Goal: Find specific page/section: Find specific page/section

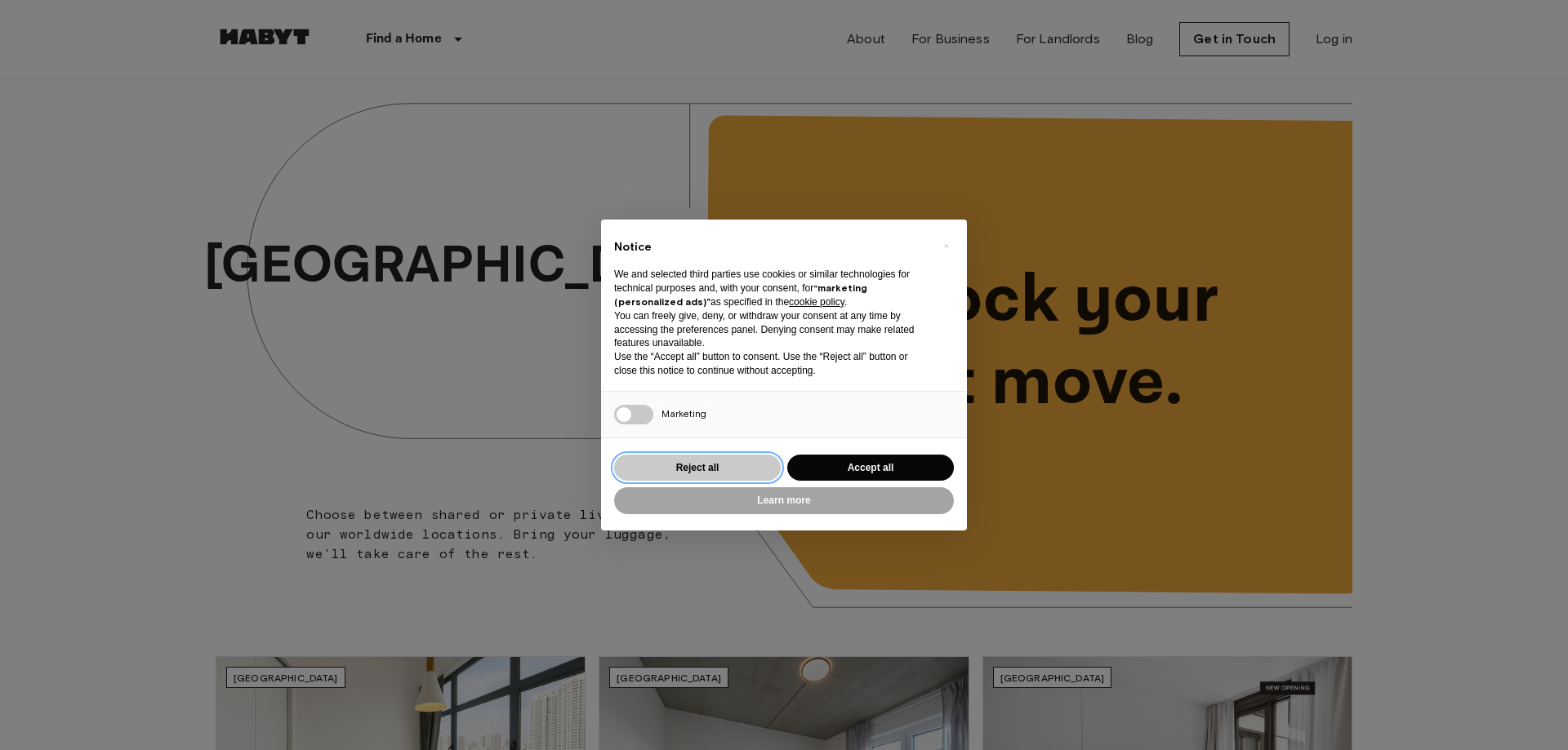
click at [738, 464] on button "Reject all" at bounding box center [697, 468] width 166 height 27
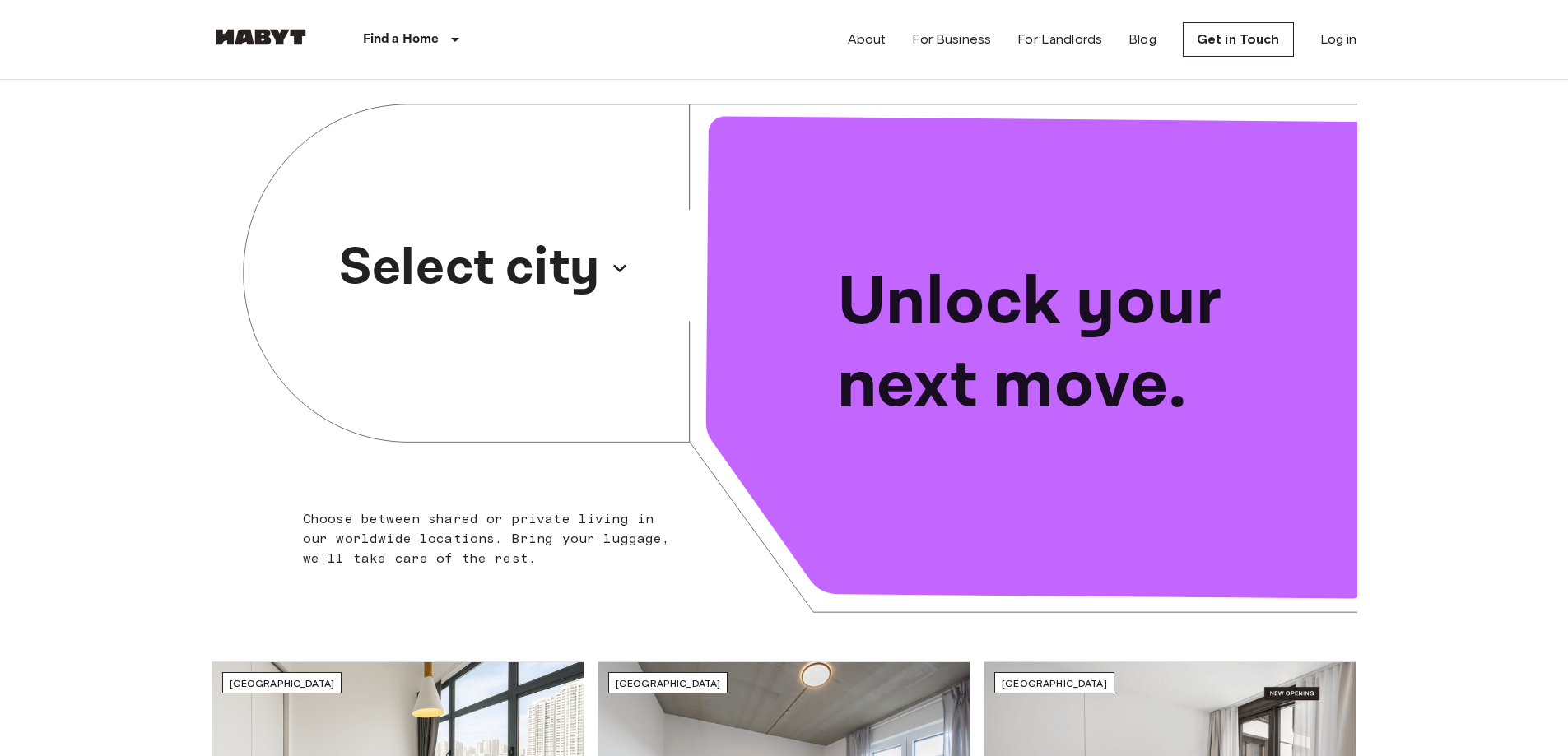
click at [525, 283] on p "Select city" at bounding box center [469, 268] width 260 height 79
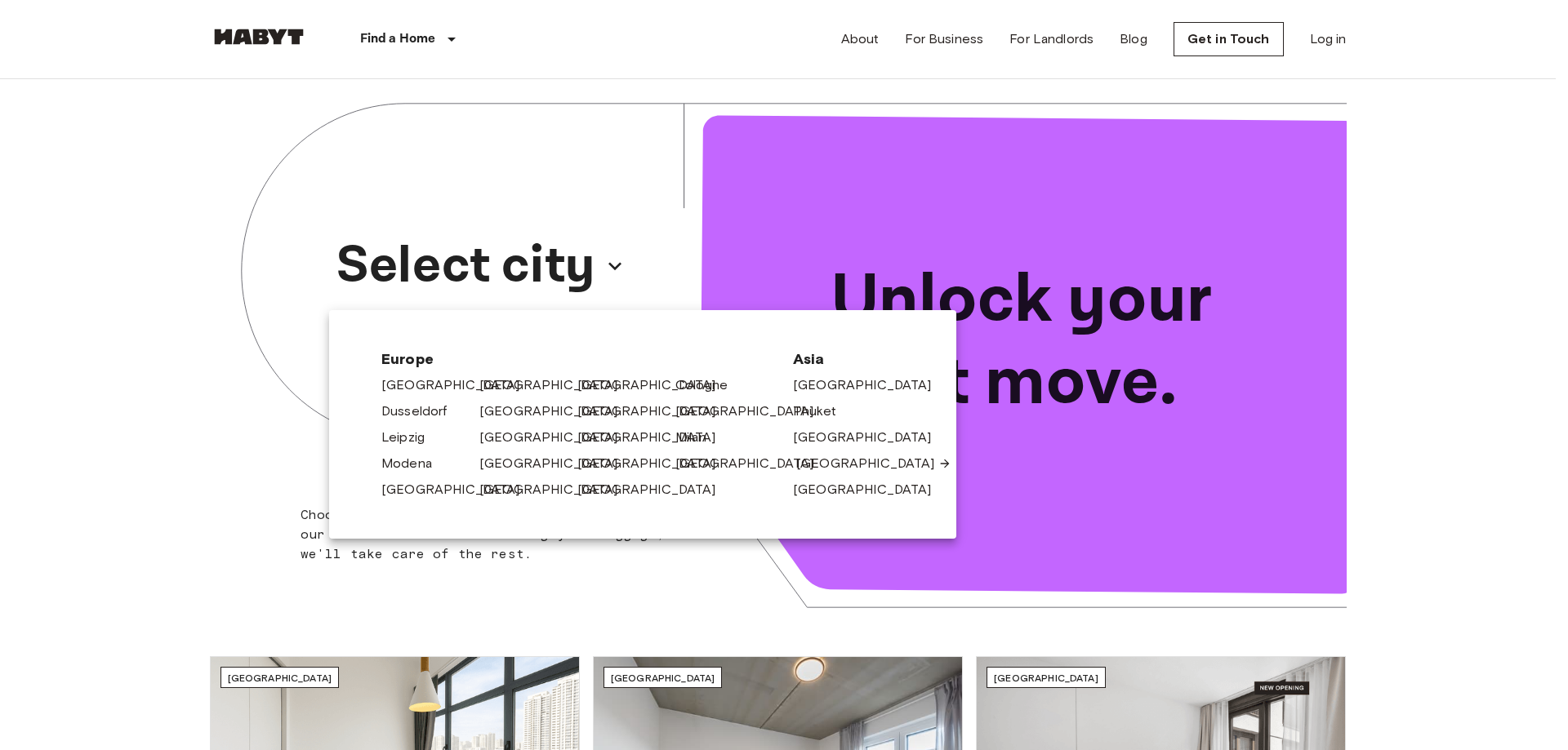
click at [806, 463] on link "[GEOGRAPHIC_DATA]" at bounding box center [874, 463] width 155 height 19
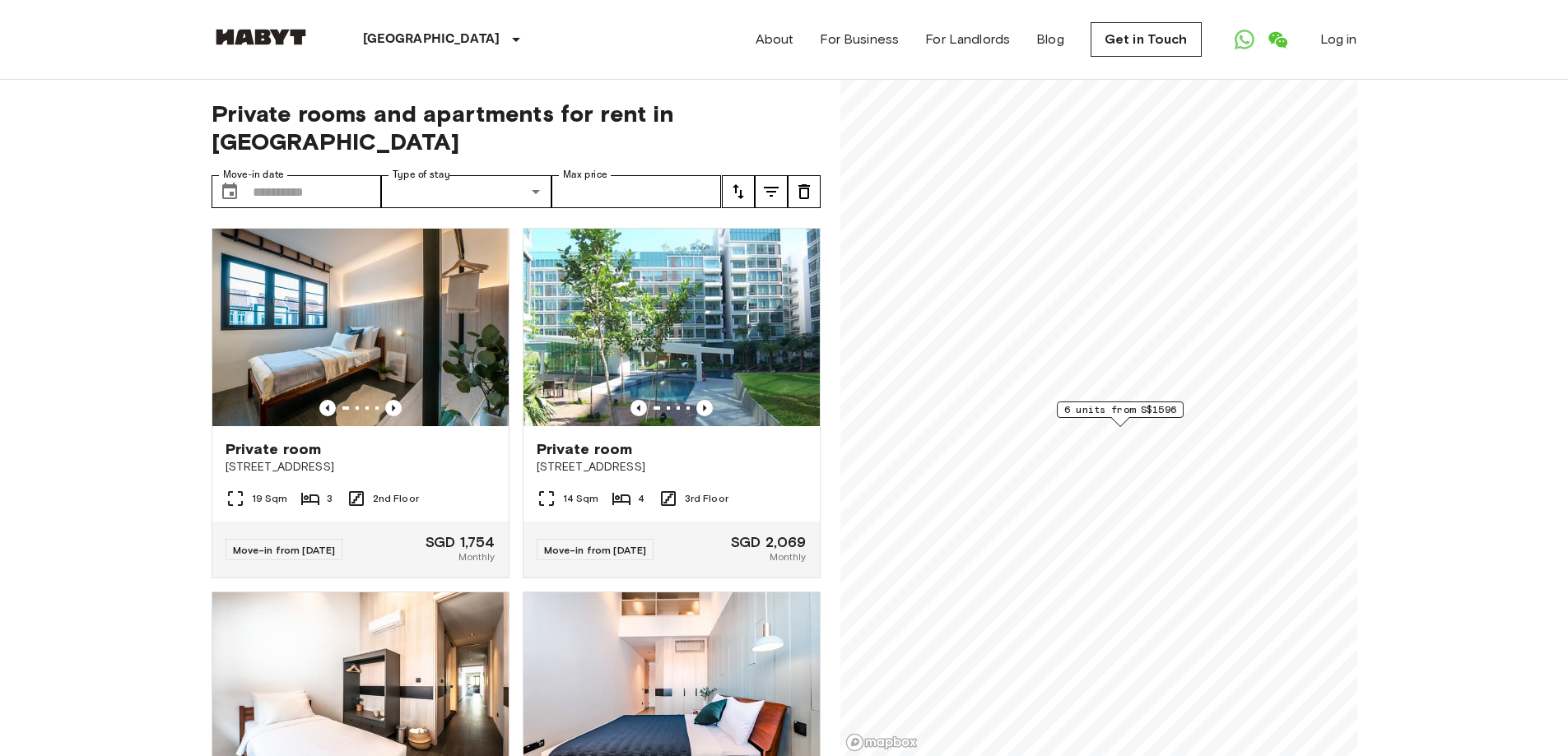
click at [1102, 408] on span "6 units from S$1596" at bounding box center [1119, 410] width 112 height 15
